Goal: Transaction & Acquisition: Obtain resource

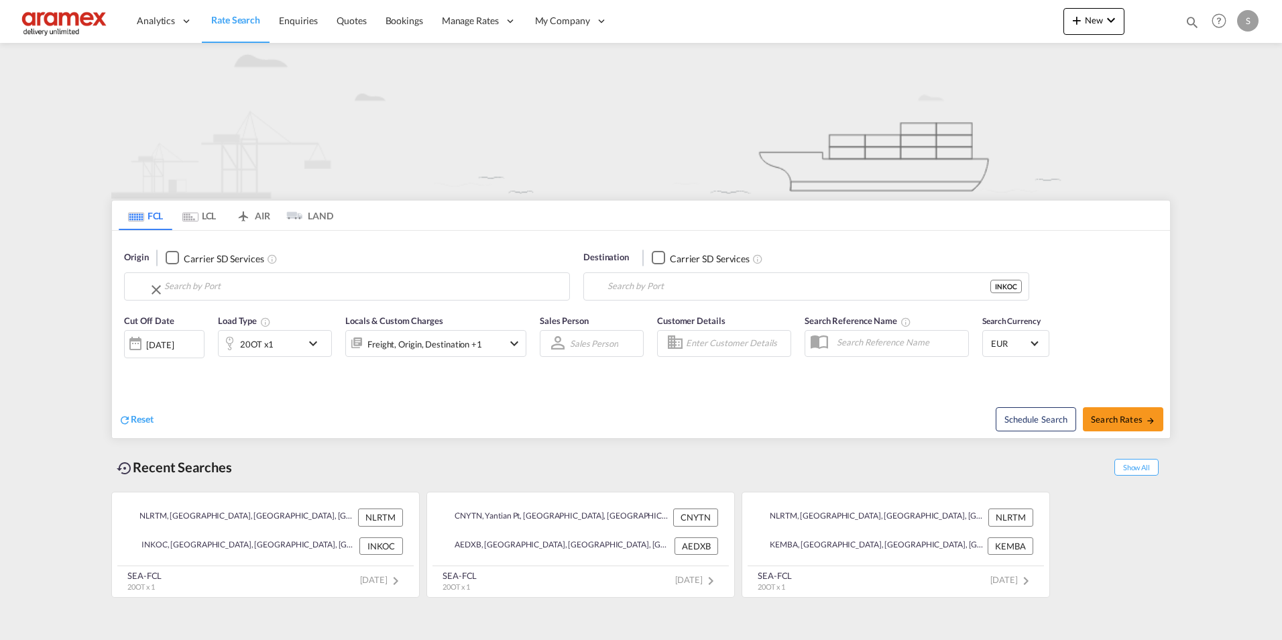
type input "[GEOGRAPHIC_DATA], NLRTM"
type input "Kochi, KL, INKOC"
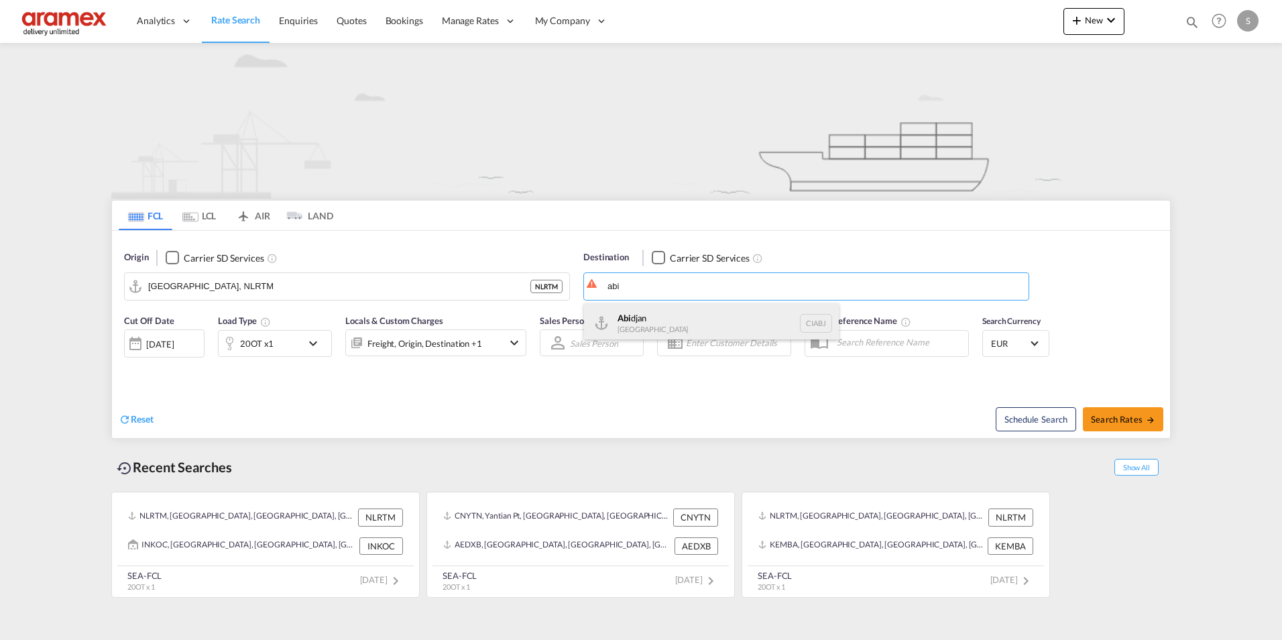
click at [677, 331] on div "Abi djan [GEOGRAPHIC_DATA] CIABJ" at bounding box center [711, 323] width 255 height 40
type input "[GEOGRAPHIC_DATA], CIABJ"
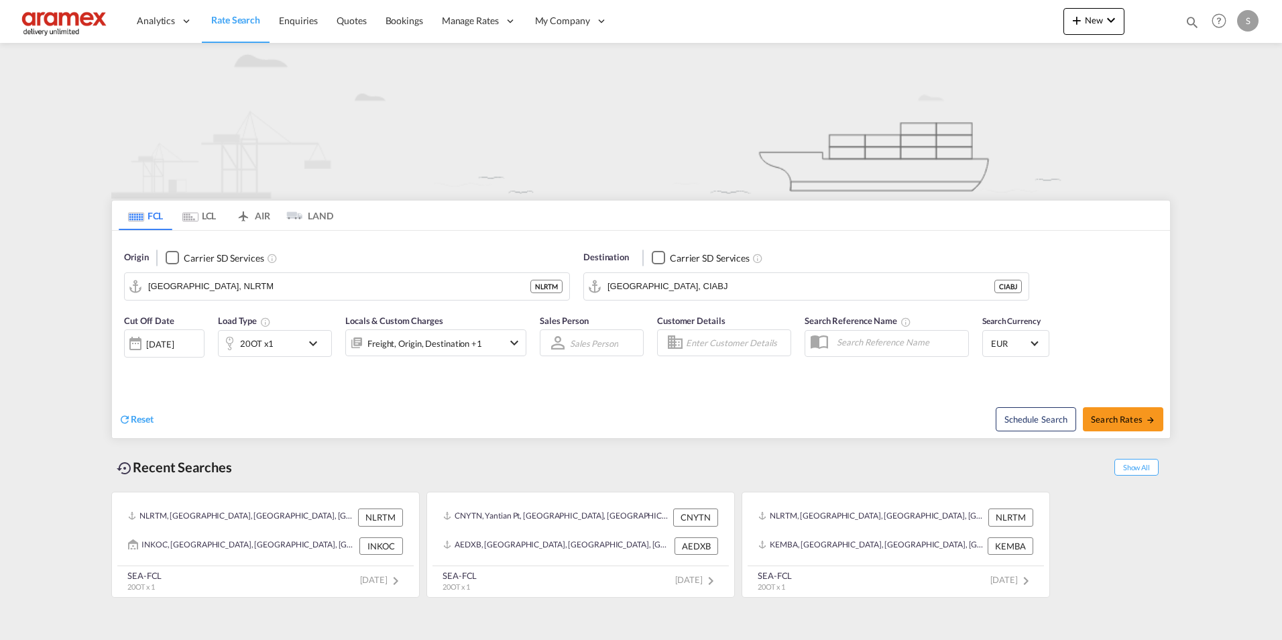
click at [1093, 242] on div "Origin Carrier SD Services [GEOGRAPHIC_DATA], NLRTM NLRTM Destination Carrier S…" at bounding box center [641, 269] width 1058 height 76
click at [892, 292] on input "[GEOGRAPHIC_DATA], CIABJ" at bounding box center [815, 286] width 414 height 20
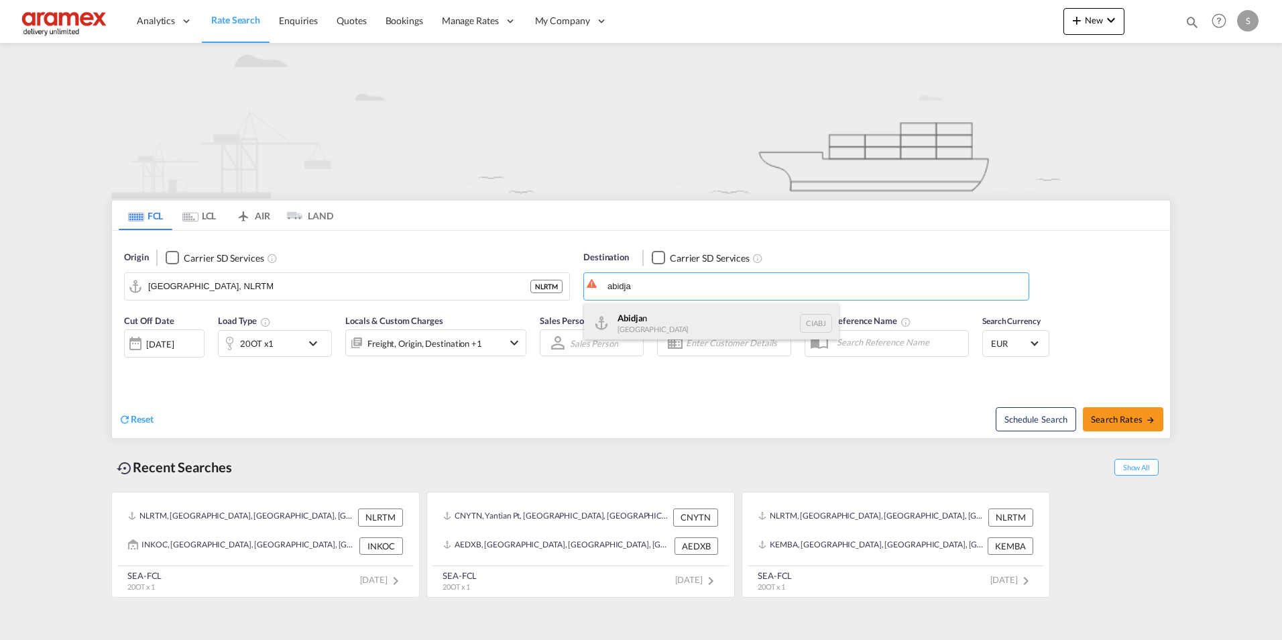
click at [665, 322] on div "Abidja n [GEOGRAPHIC_DATA] CIABJ" at bounding box center [711, 323] width 255 height 40
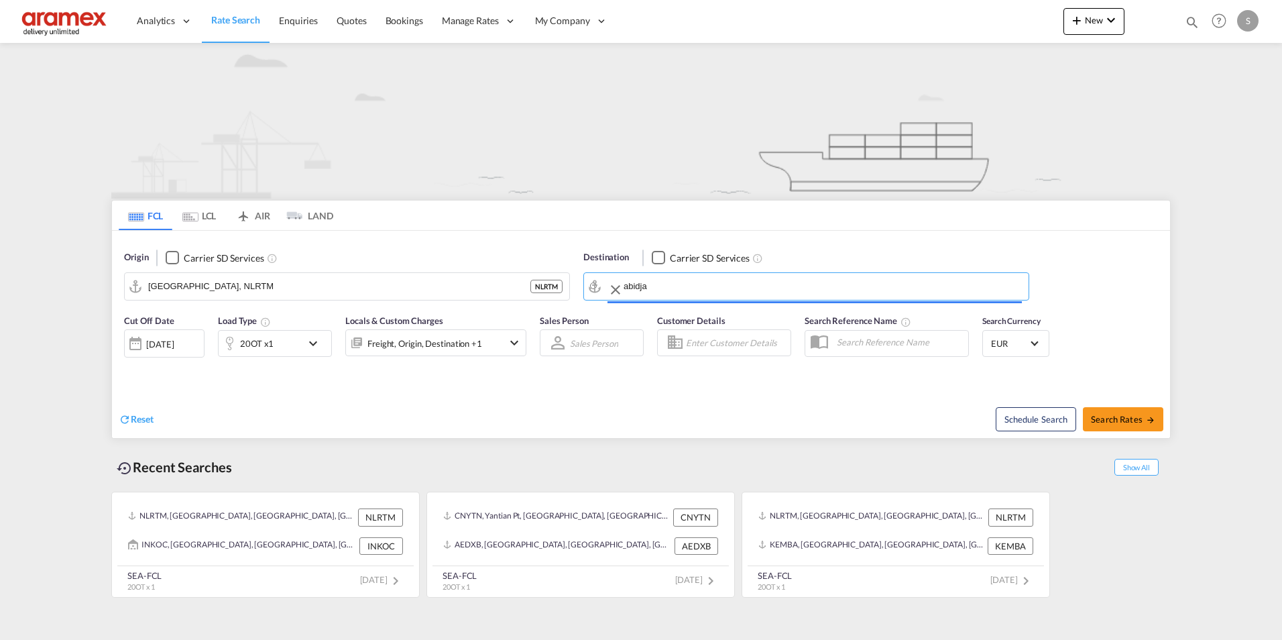
type input "[GEOGRAPHIC_DATA], CIABJ"
click at [312, 341] on md-icon "icon-chevron-down" at bounding box center [316, 343] width 23 height 16
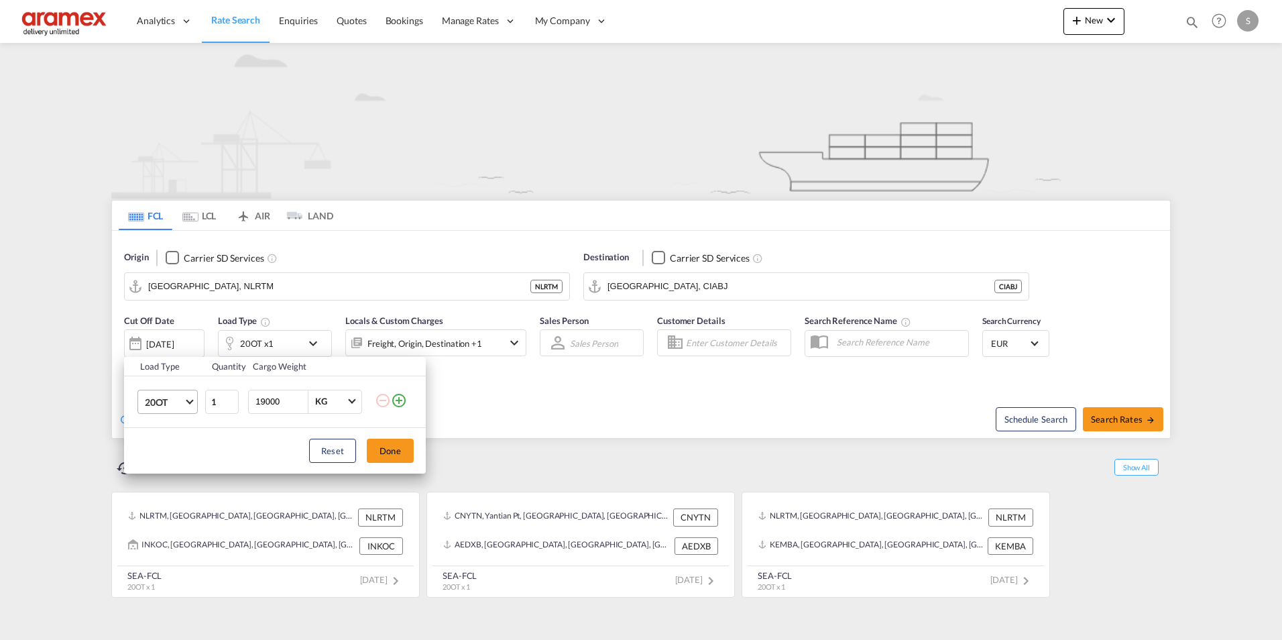
click at [188, 399] on span "Choose: \a20OT" at bounding box center [189, 399] width 7 height 7
click at [182, 349] on md-option "40GP" at bounding box center [179, 349] width 91 height 32
click at [386, 455] on button "Done" at bounding box center [390, 451] width 47 height 24
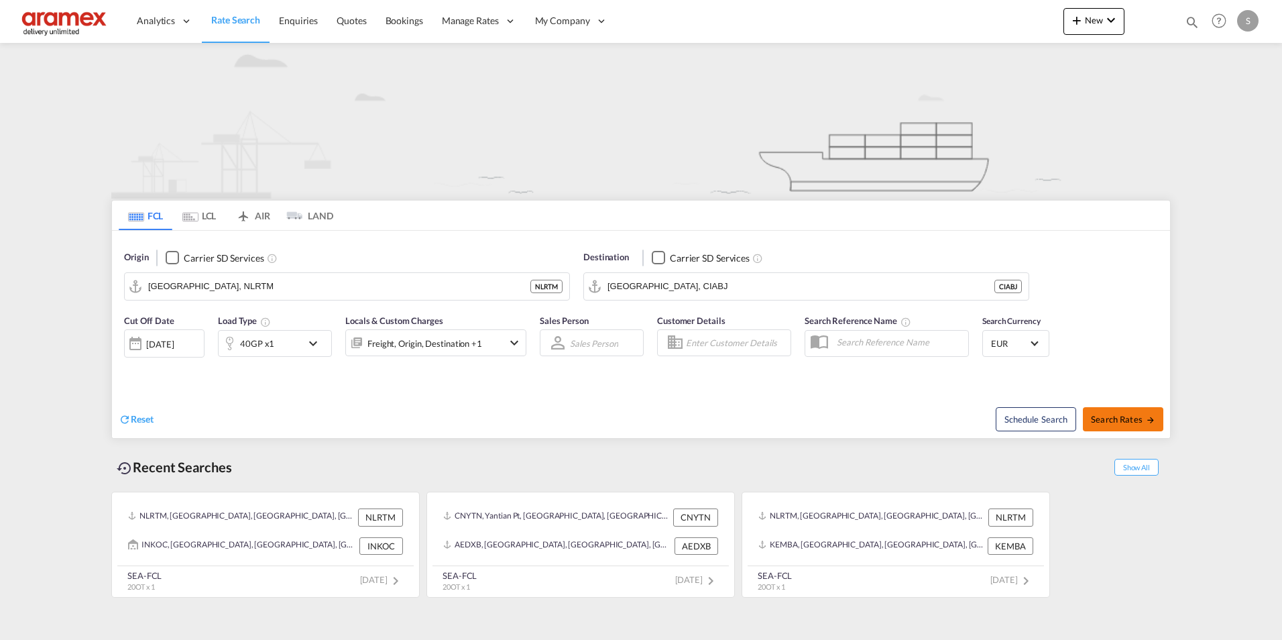
click at [1134, 420] on span "Search Rates" at bounding box center [1123, 419] width 64 height 11
type input "NLRTM to CIABJ / [DATE]"
